Goal: Information Seeking & Learning: Learn about a topic

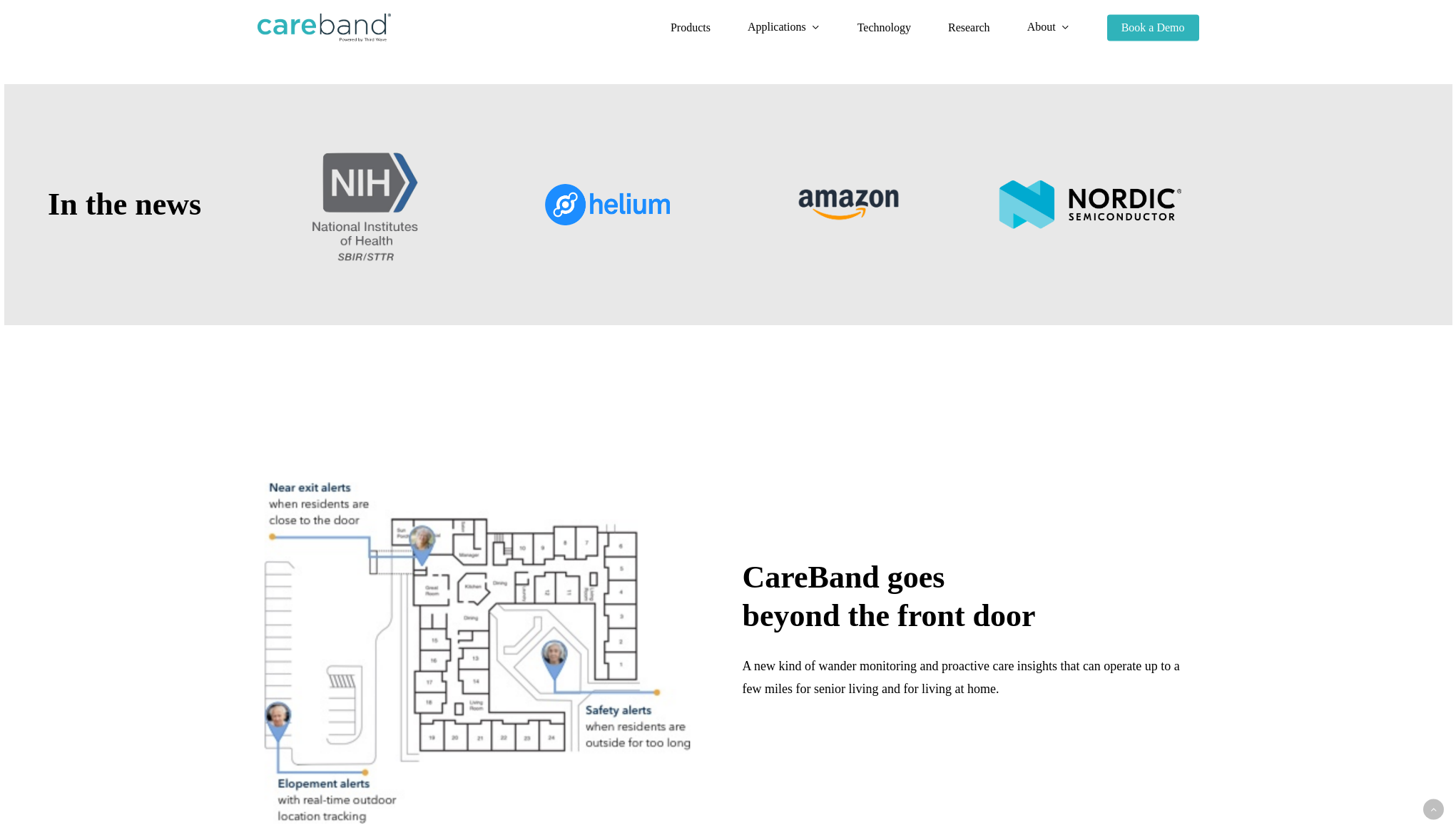
scroll to position [596, 0]
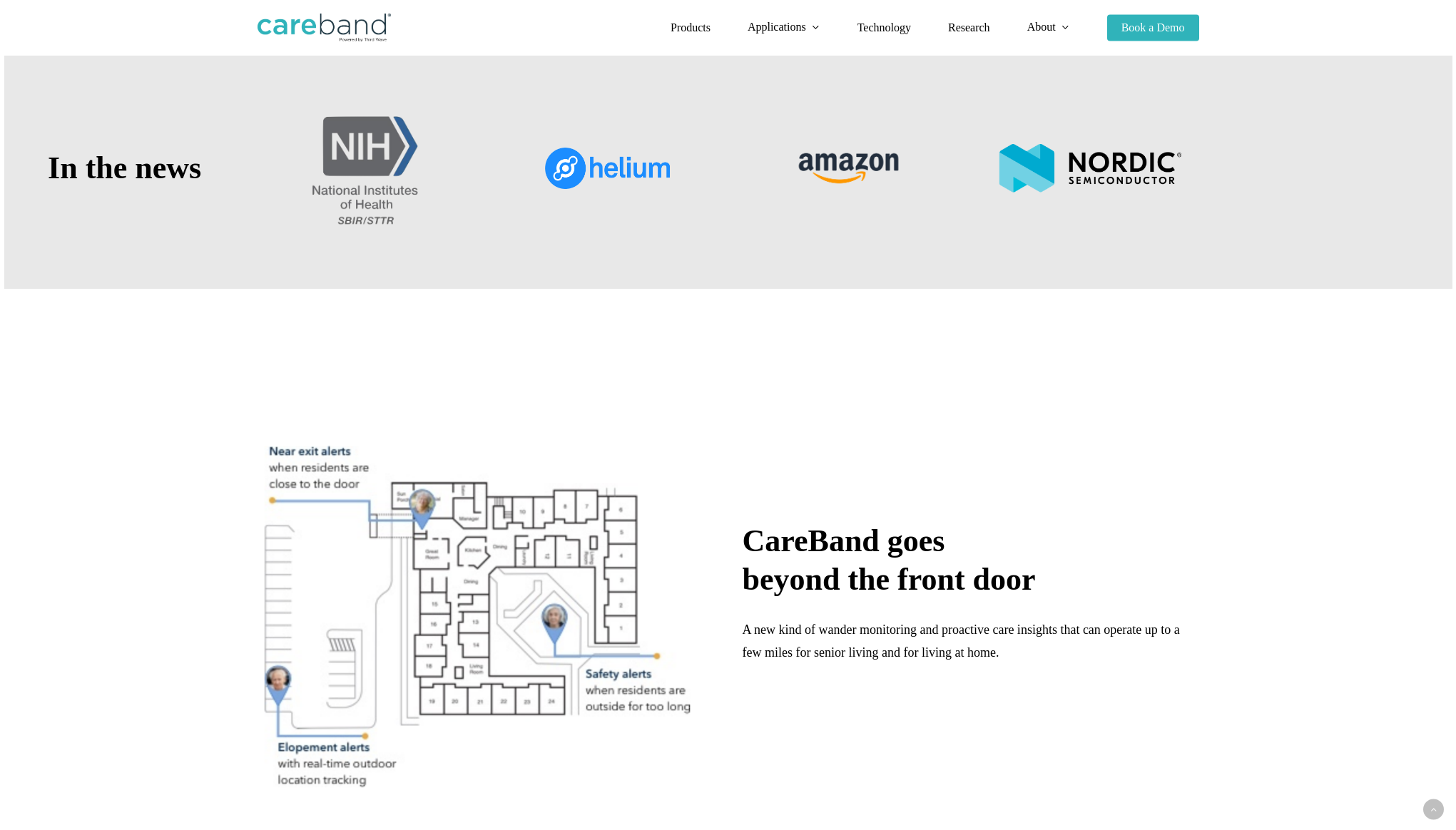
click at [842, 182] on img at bounding box center [848, 168] width 125 height 52
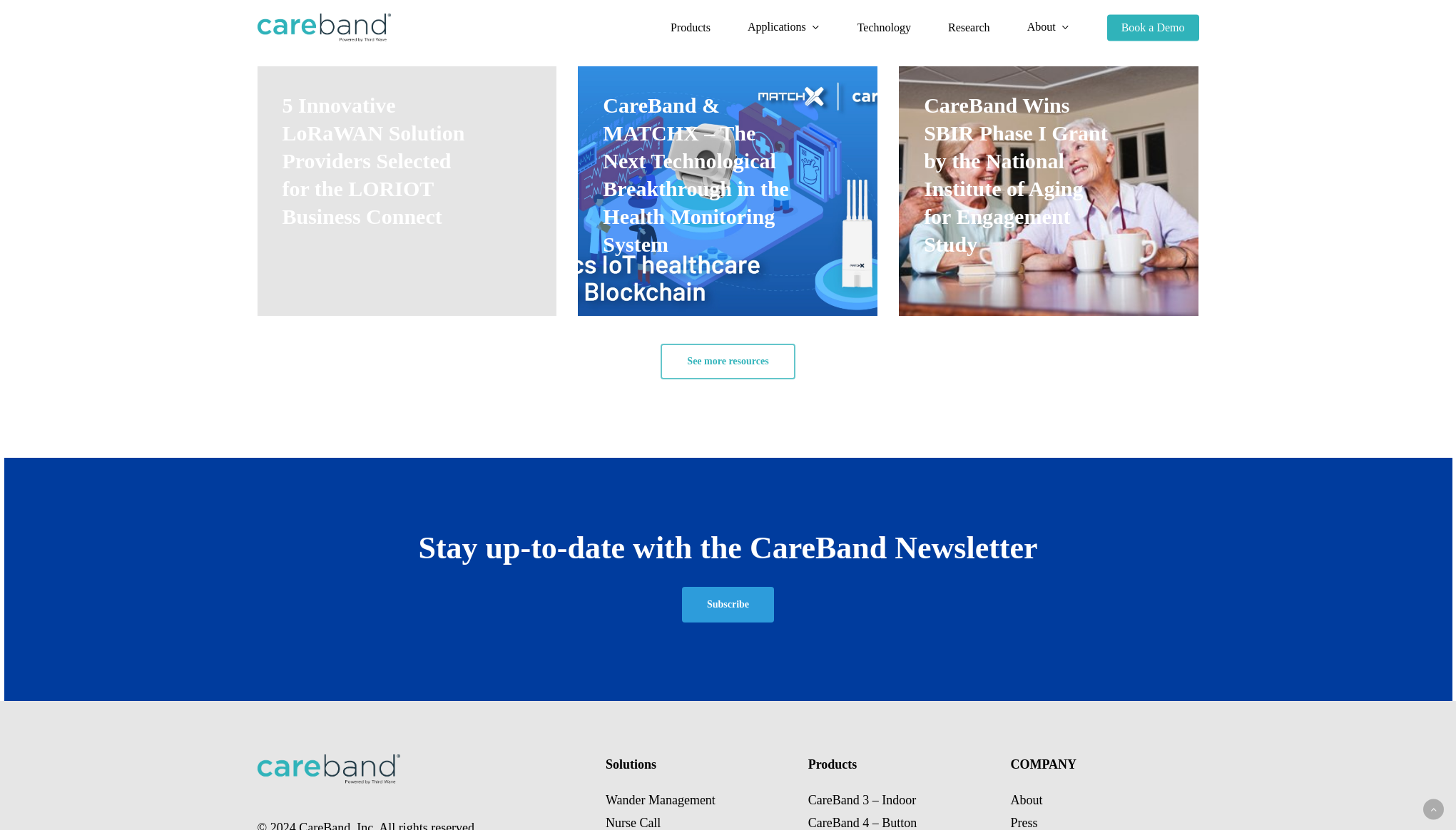
scroll to position [2559, 0]
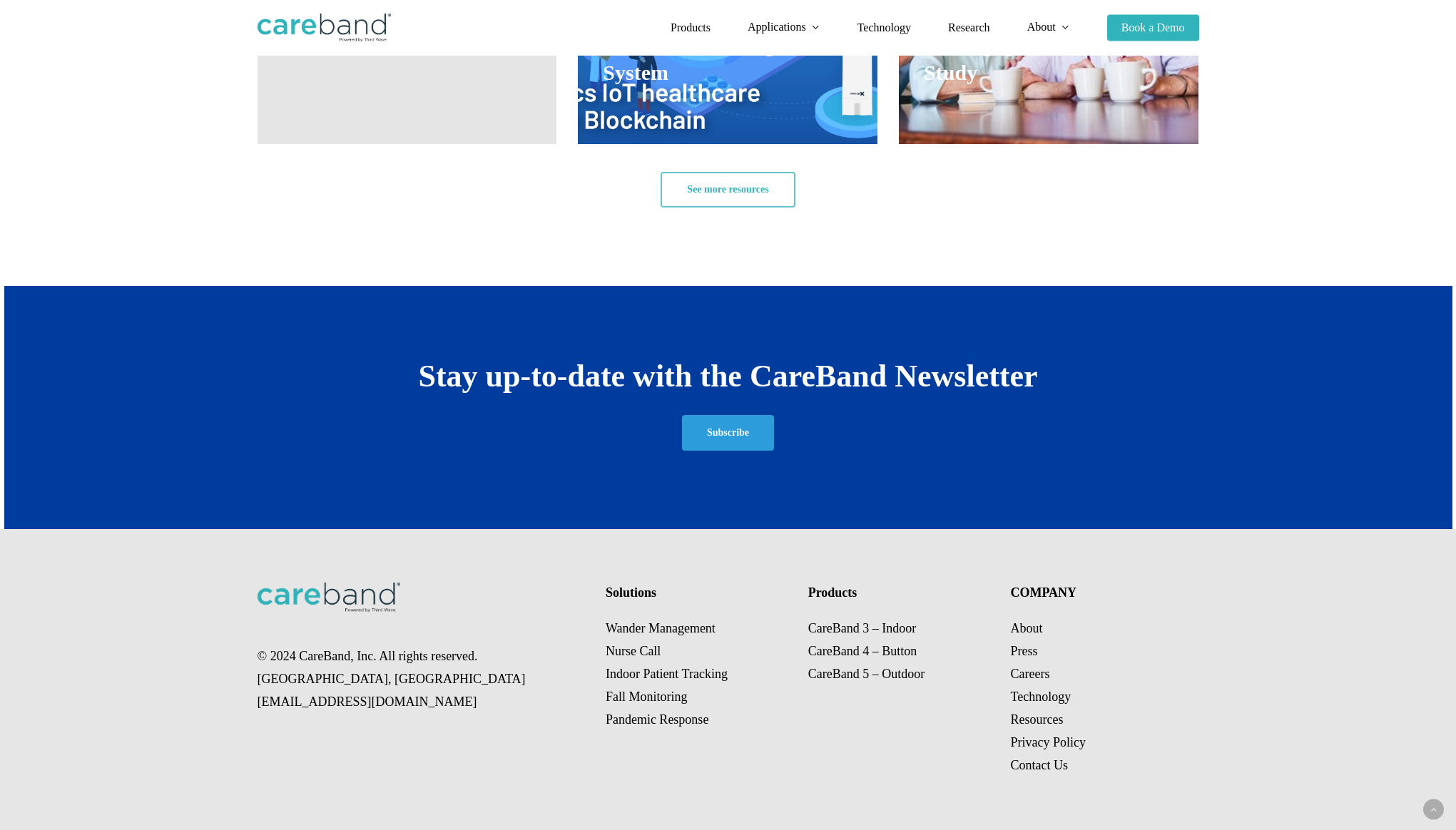
click at [411, 652] on p "© 2024 CareBand, Inc. All rights reserved. Chicago, IL sales@careband.co" at bounding box center [421, 679] width 329 height 69
click at [1030, 675] on link "Careers" at bounding box center [1029, 674] width 39 height 15
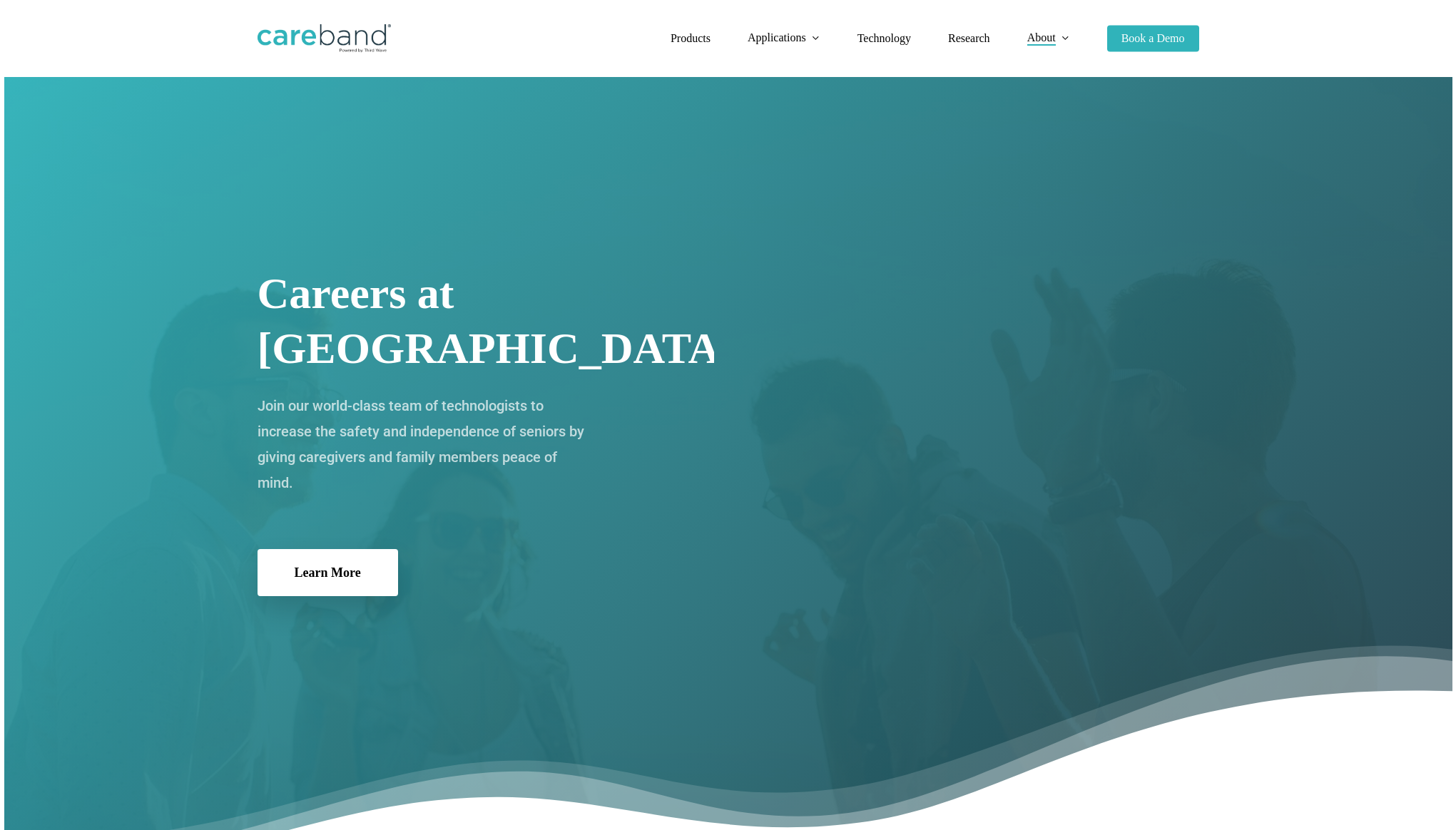
click at [314, 549] on link "Learn More" at bounding box center [327, 573] width 141 height 47
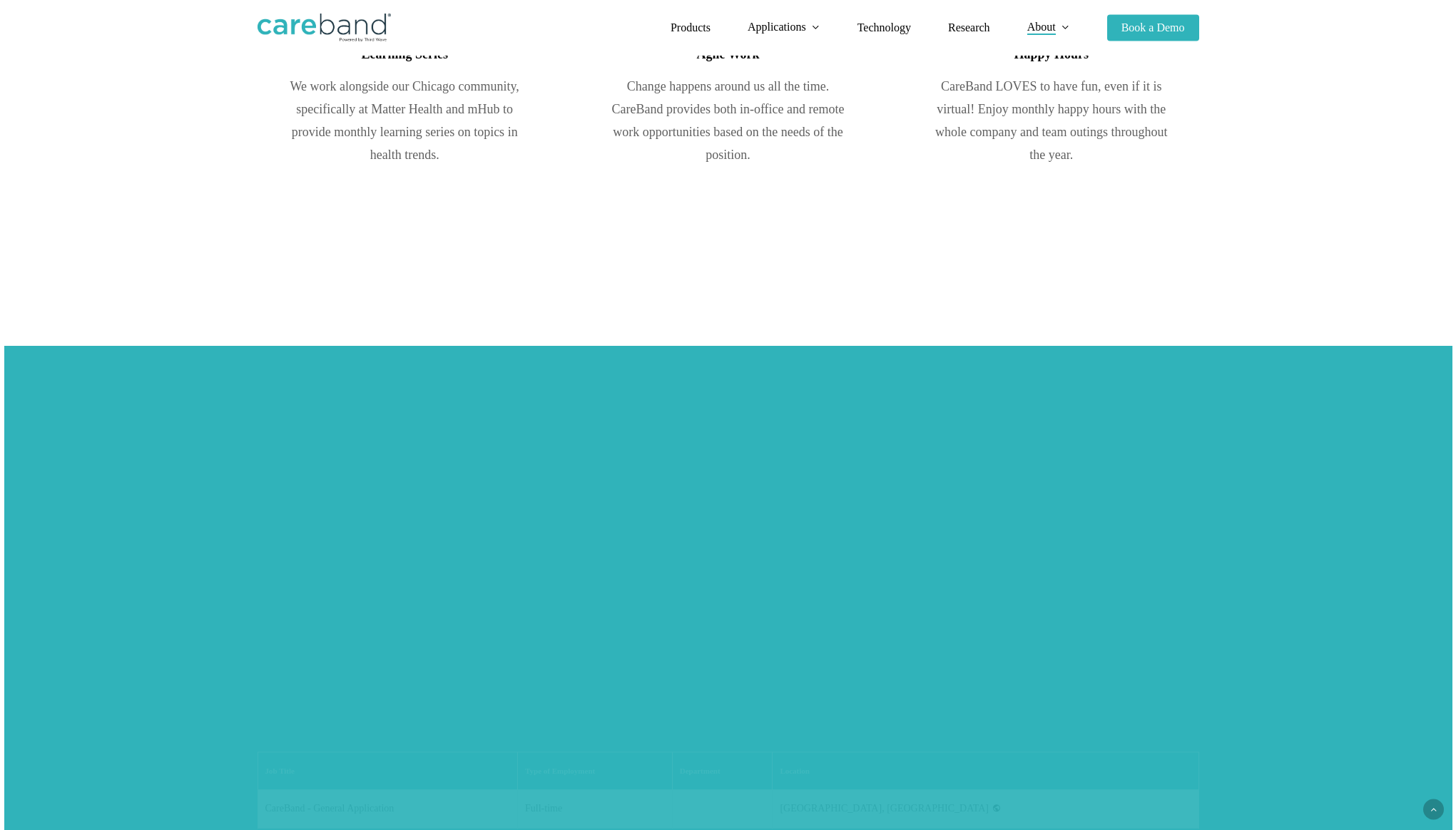
scroll to position [1631, 0]
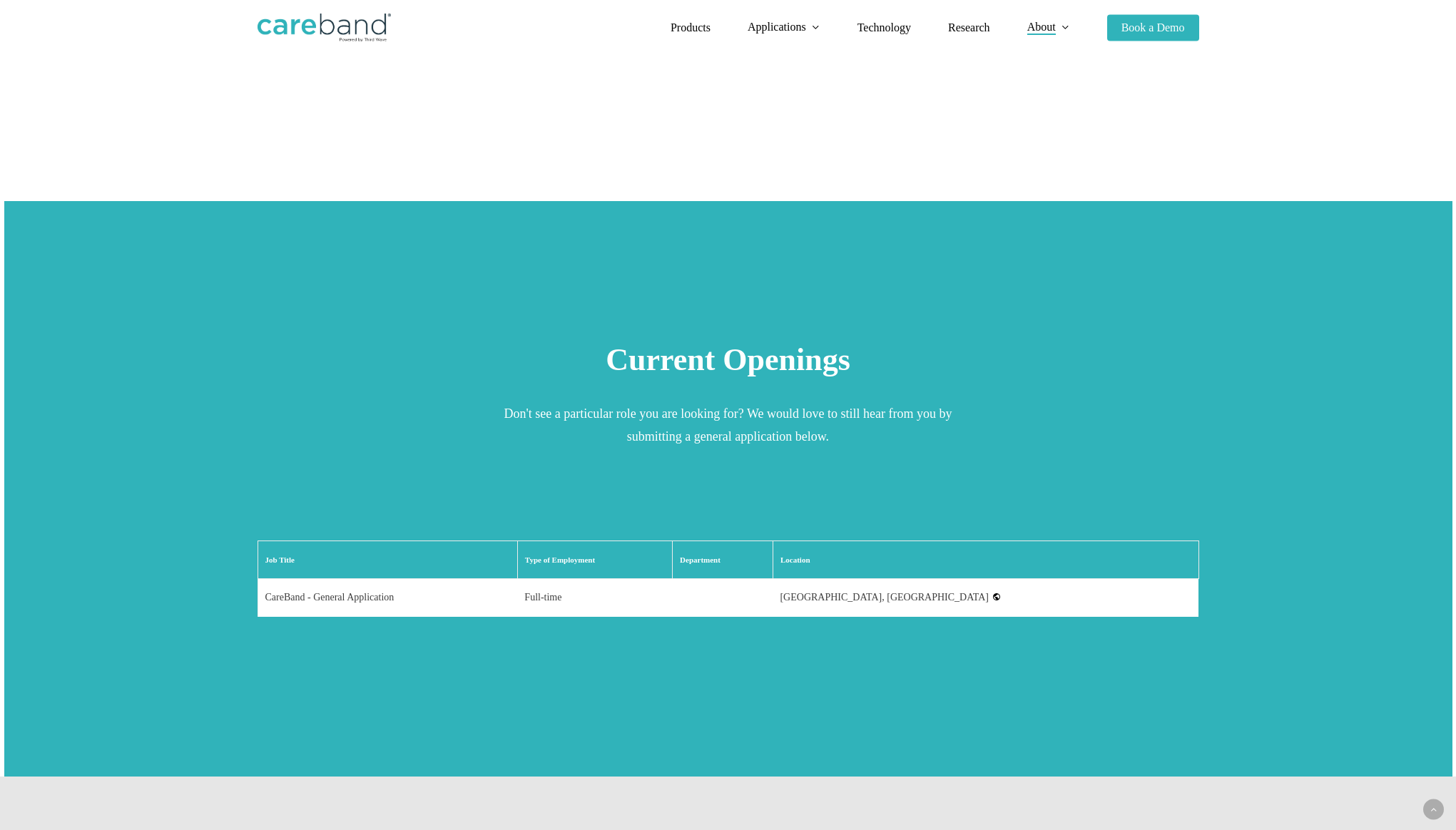
click at [368, 579] on td "CareBand - General Application" at bounding box center [386, 597] width 259 height 38
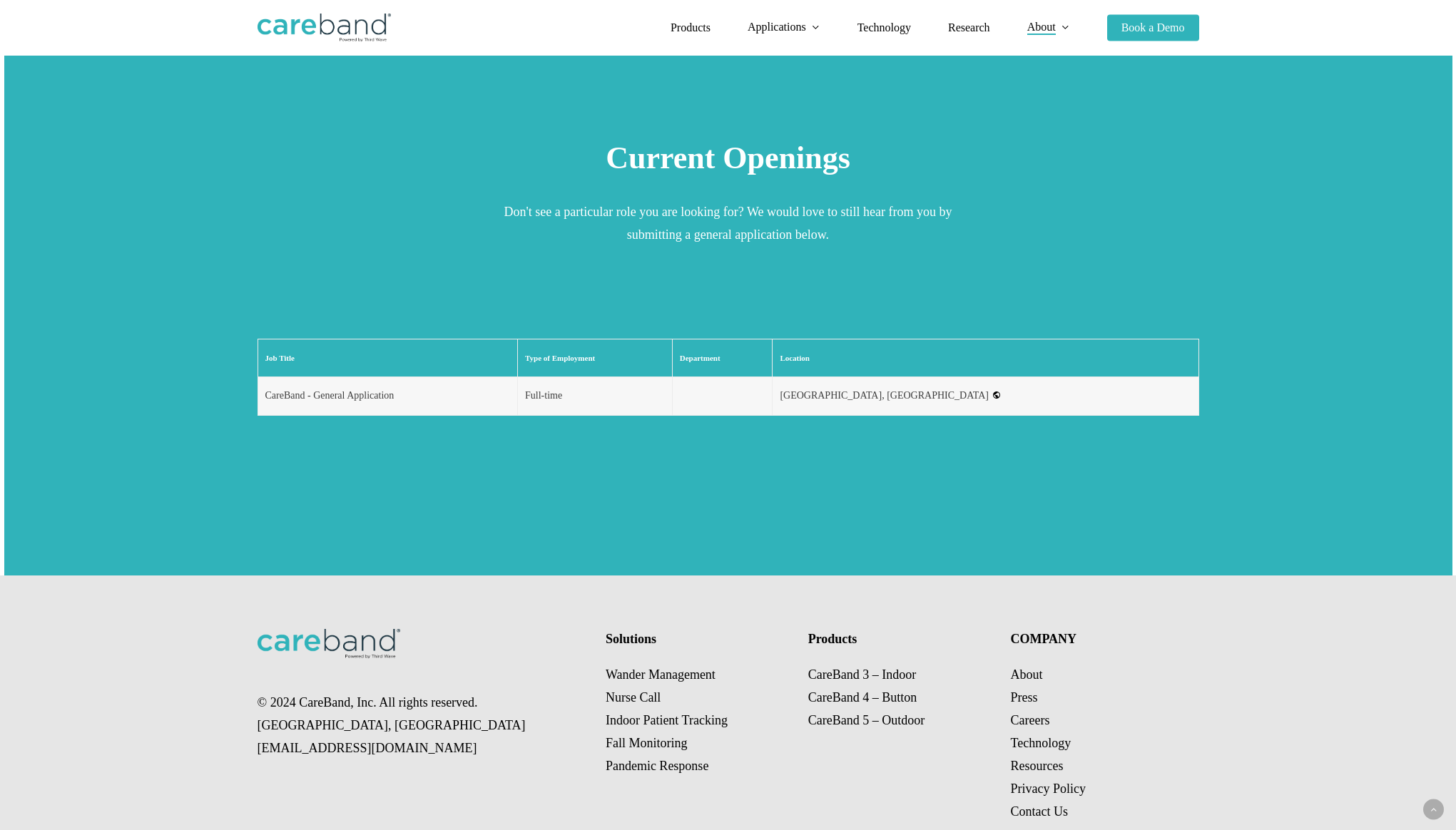
click at [662, 663] on p "Wander Management Nurse Call Indoor Patient Tracking Fall Monitoring Pandemic R…" at bounding box center [697, 720] width 183 height 115
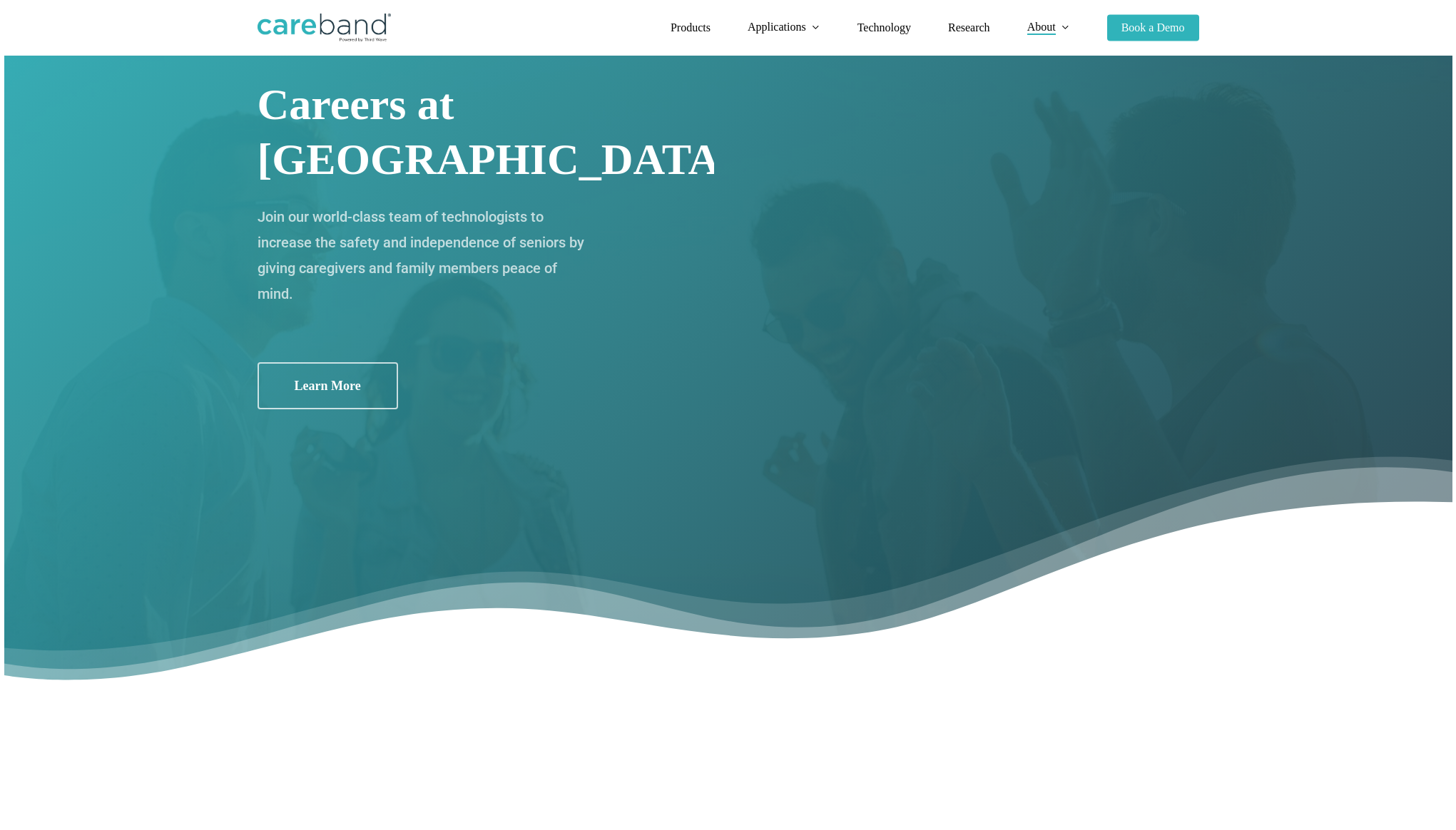
scroll to position [0, 0]
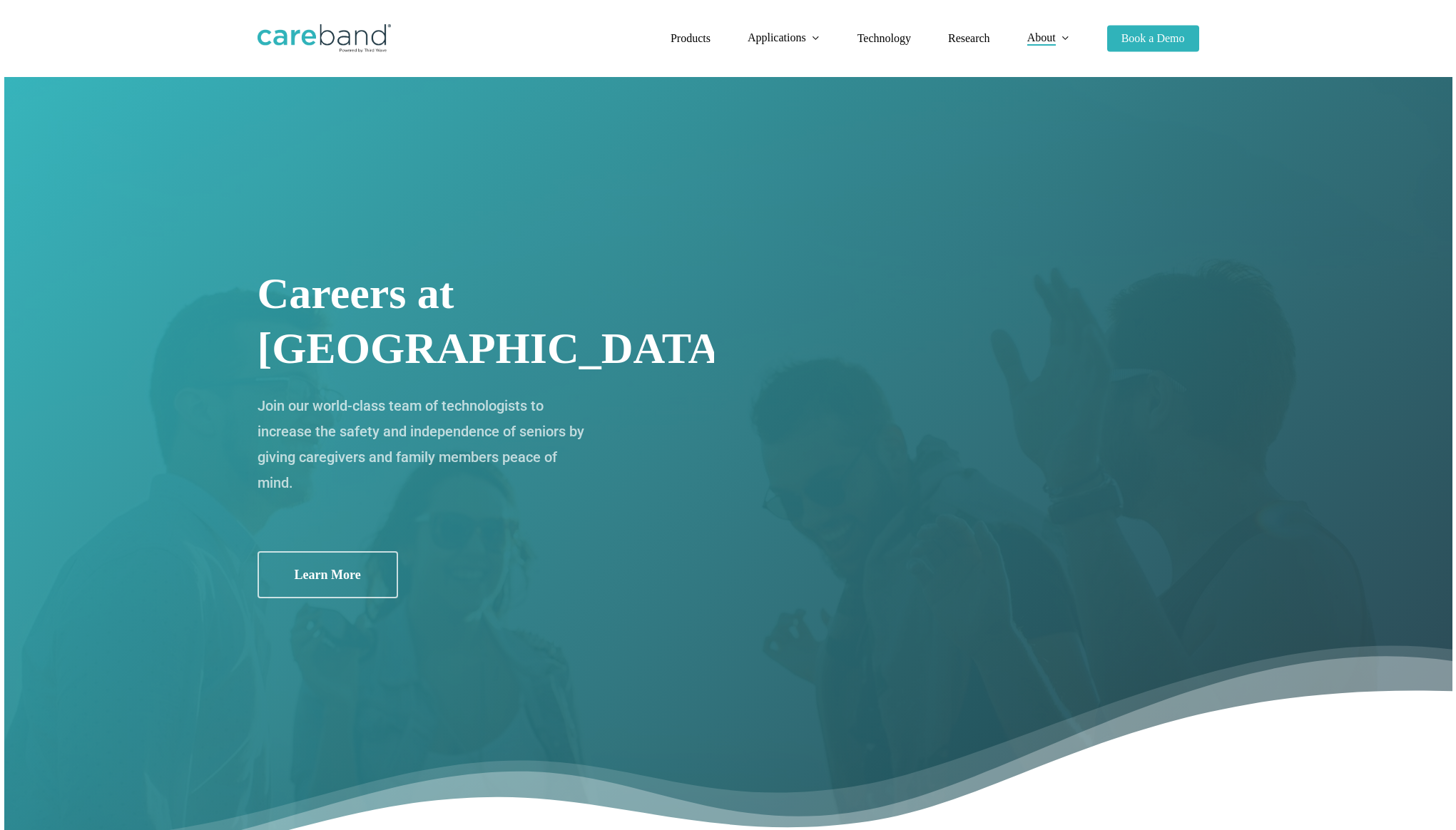
click at [356, 45] on img at bounding box center [323, 38] width 133 height 28
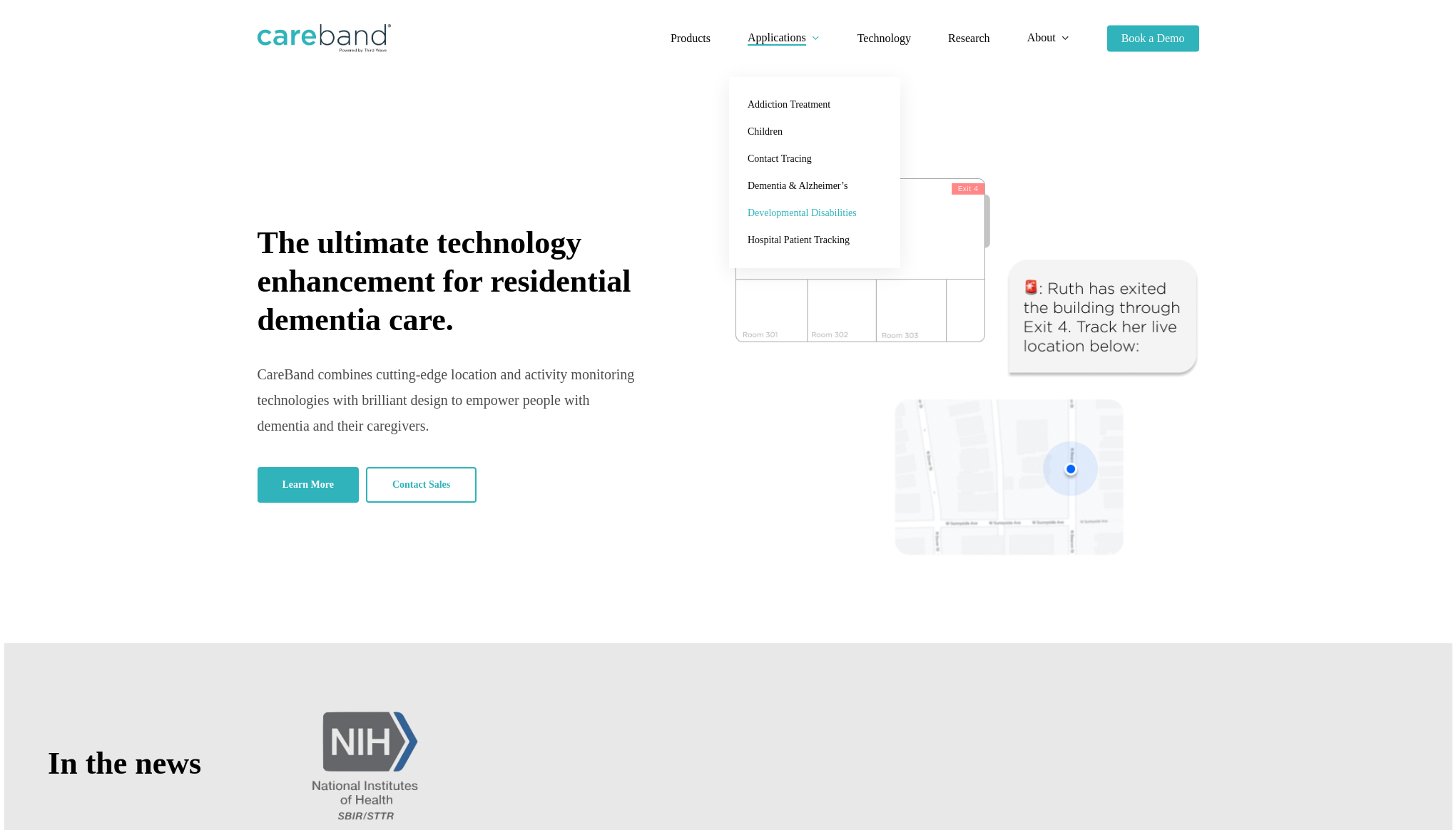
click at [815, 206] on link "Developmental Disabilities" at bounding box center [814, 214] width 143 height 27
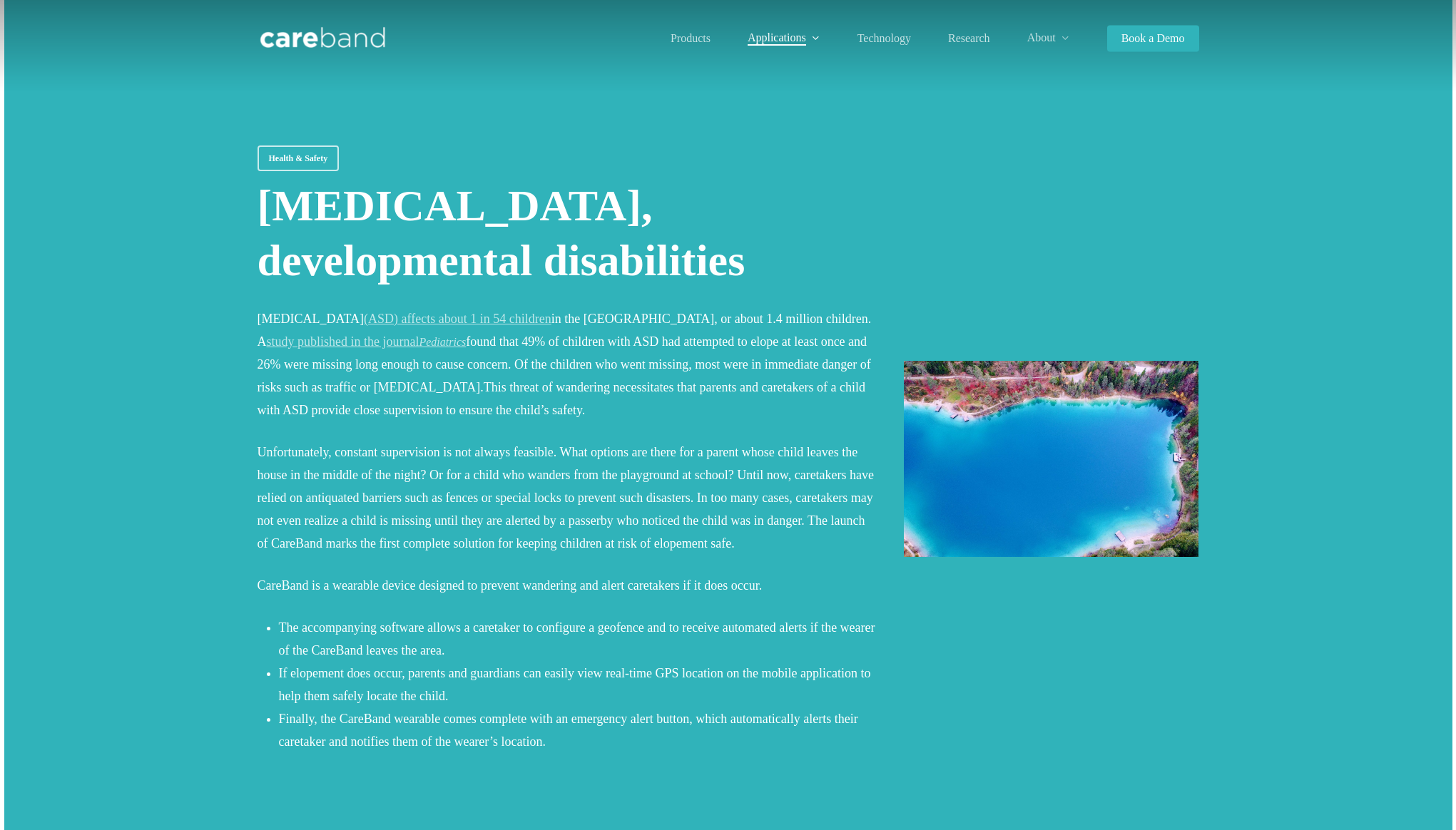
click at [353, 39] on img at bounding box center [322, 38] width 131 height 28
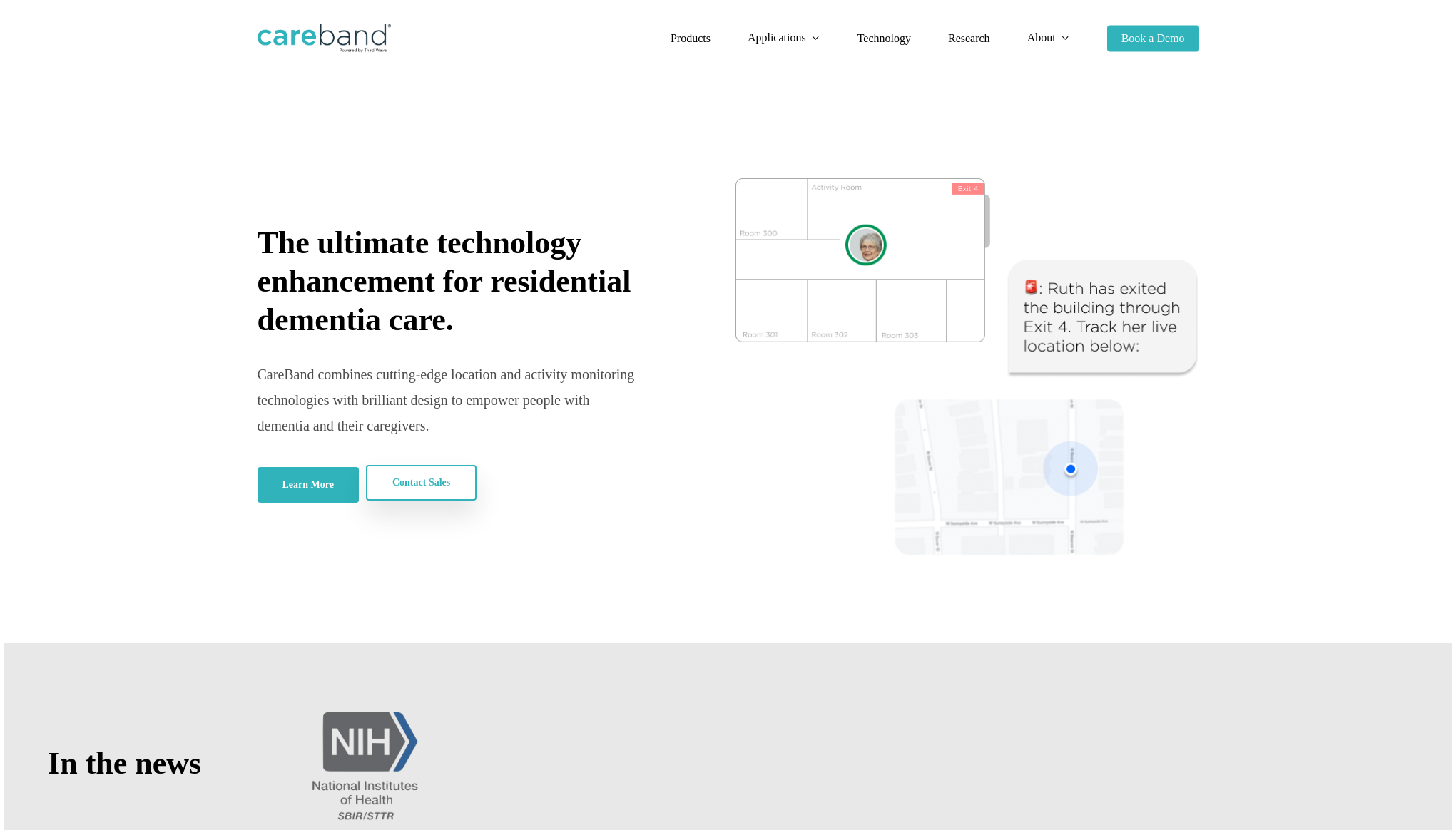
click at [434, 482] on span "Contact Sales" at bounding box center [421, 482] width 58 height 15
click at [872, 37] on span "Technology" at bounding box center [883, 38] width 53 height 12
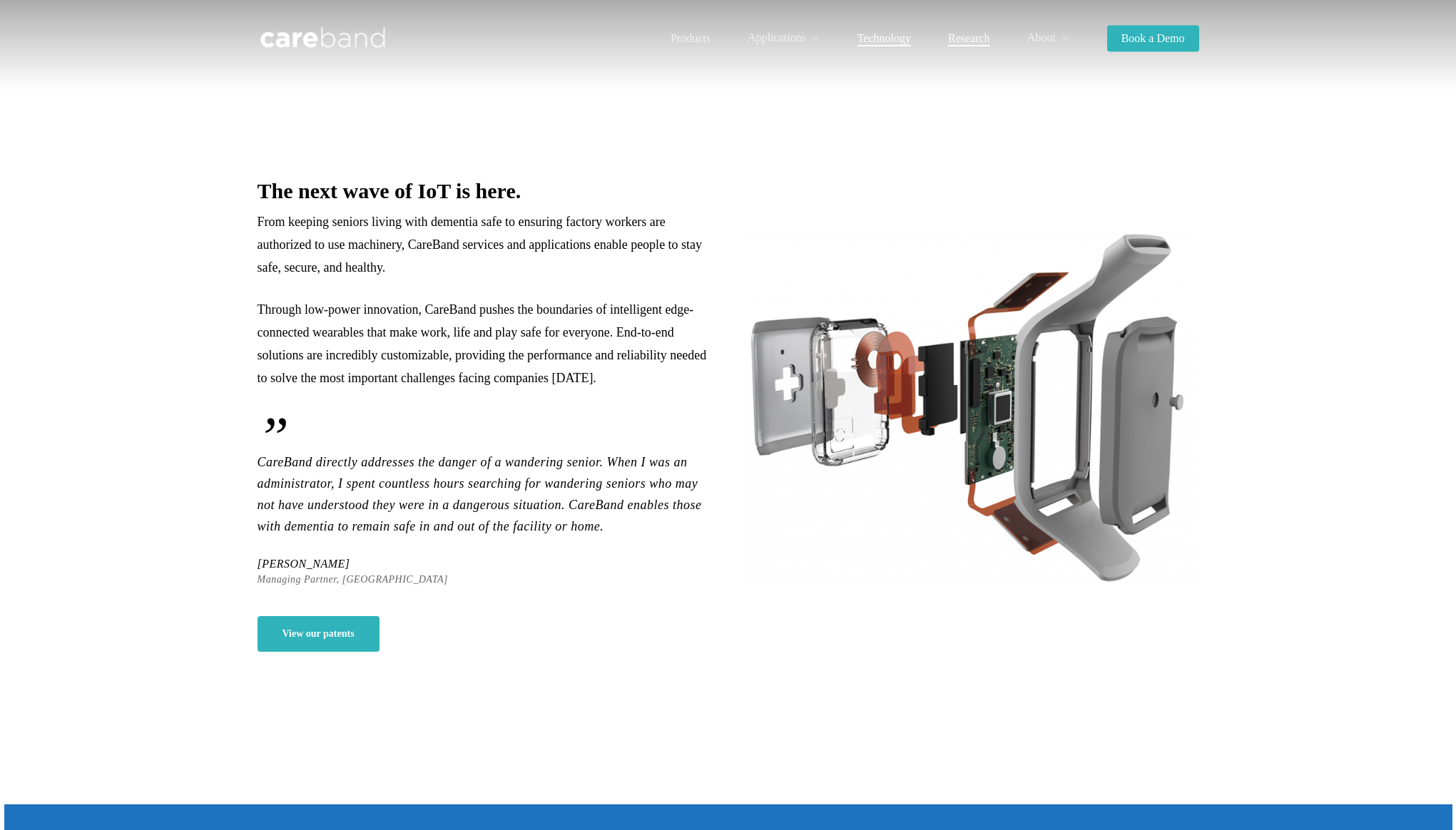
click at [969, 44] on span "Research" at bounding box center [968, 38] width 42 height 12
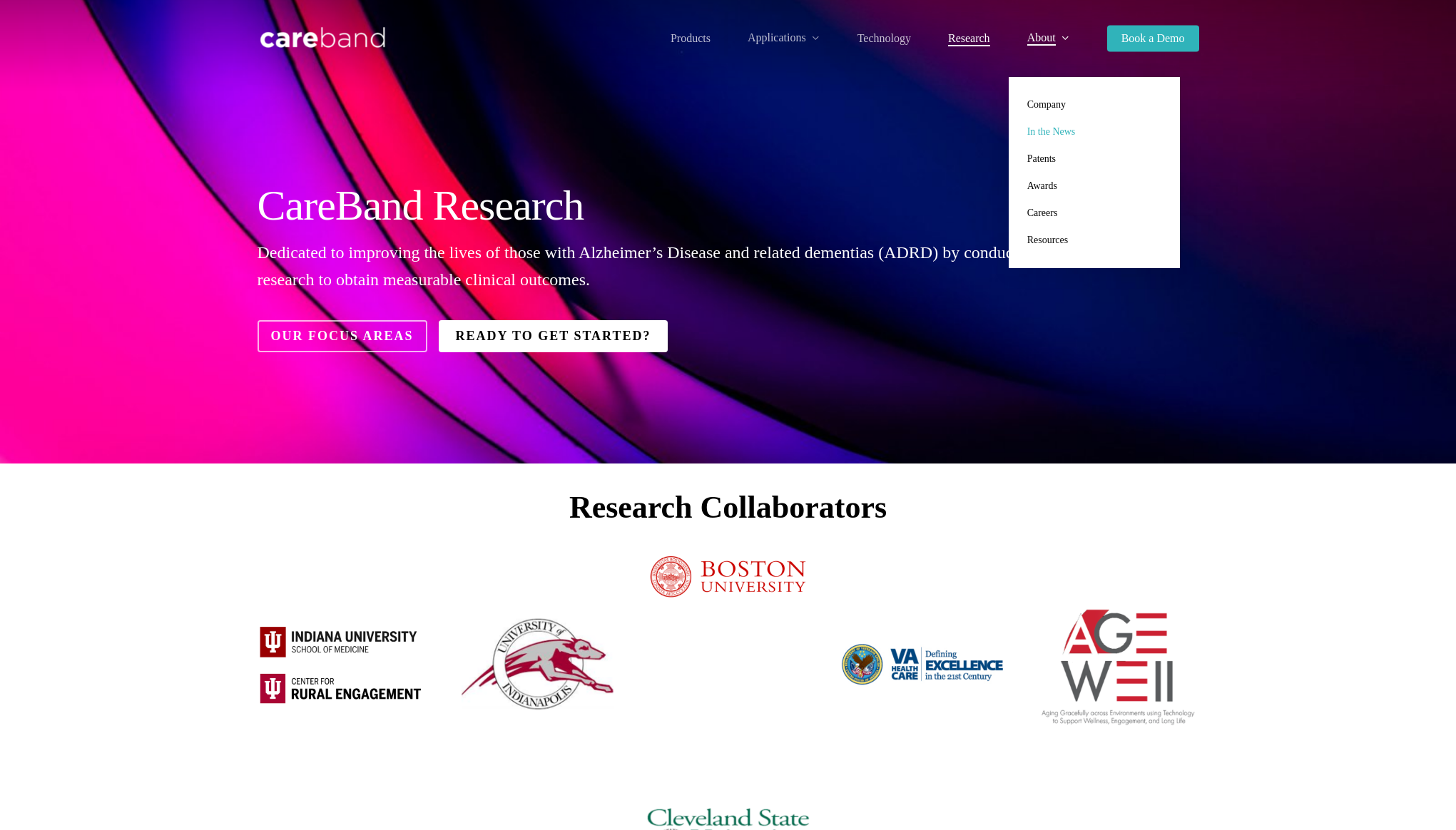
click at [1055, 131] on span "In the News" at bounding box center [1051, 131] width 49 height 11
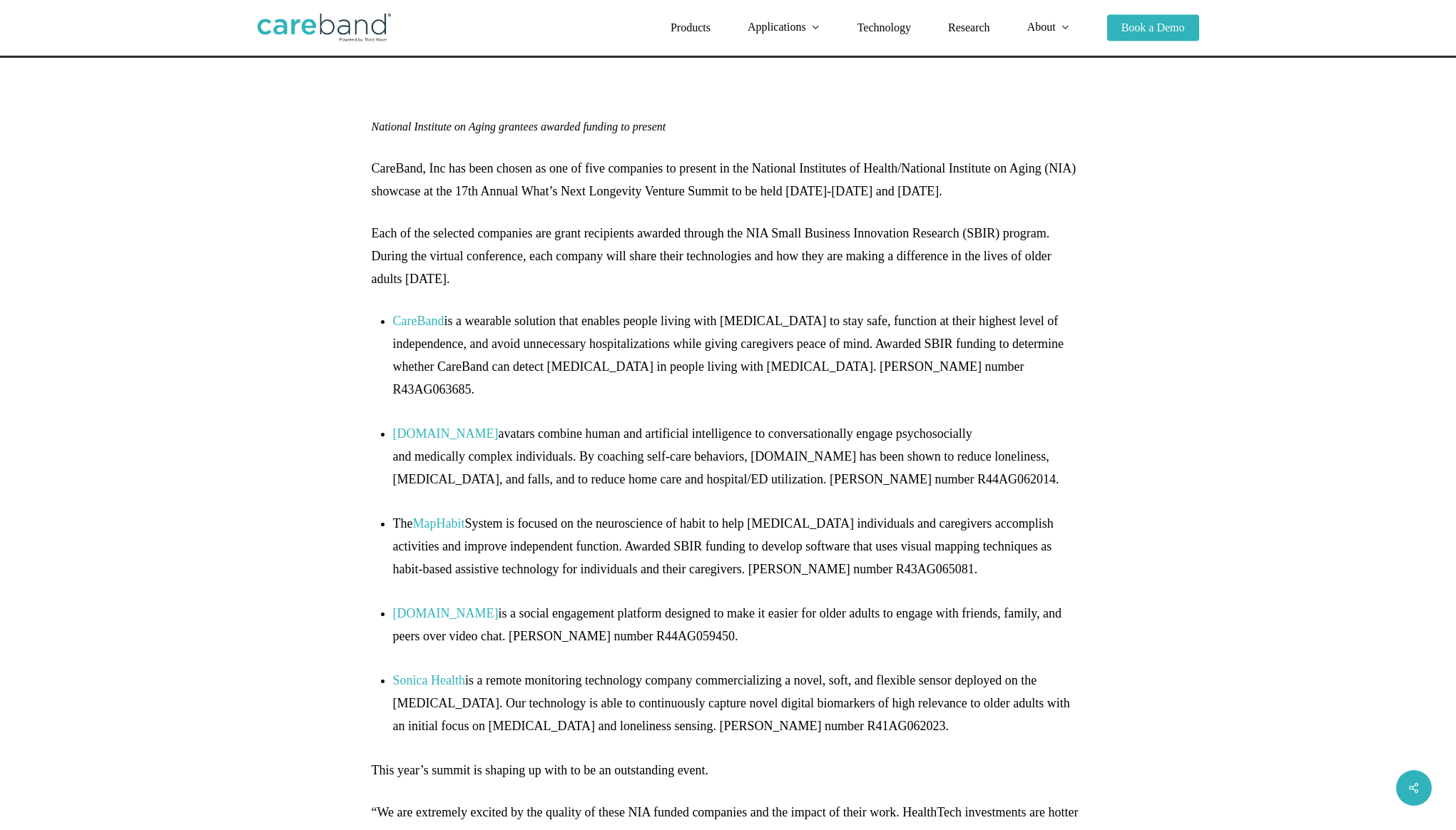
scroll to position [348, 0]
